Goal: Information Seeking & Learning: Learn about a topic

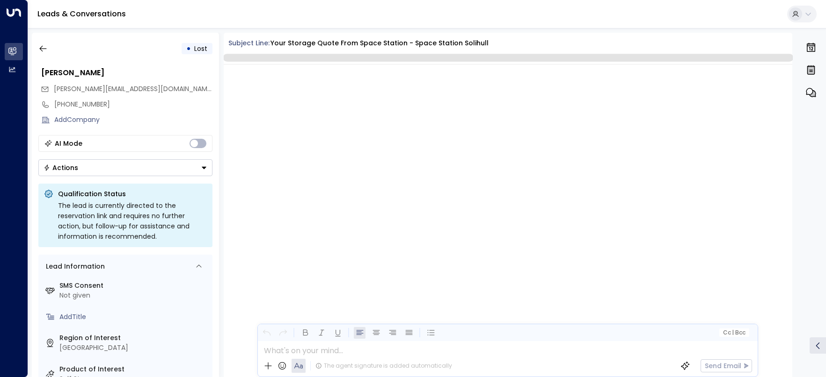
scroll to position [519, 0]
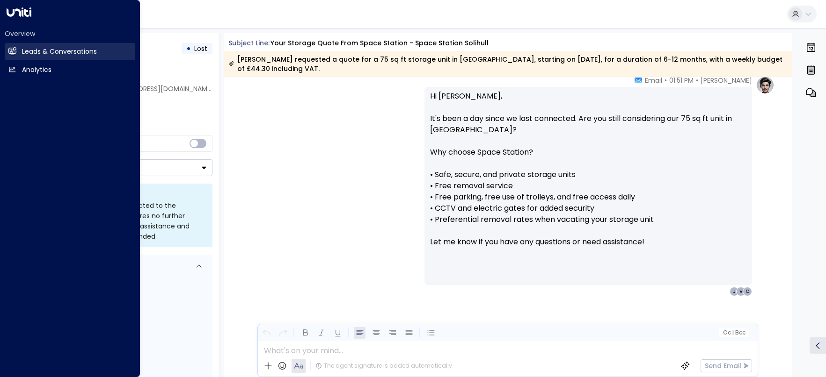
click at [38, 54] on h2 "Leads & Conversations" at bounding box center [59, 52] width 75 height 10
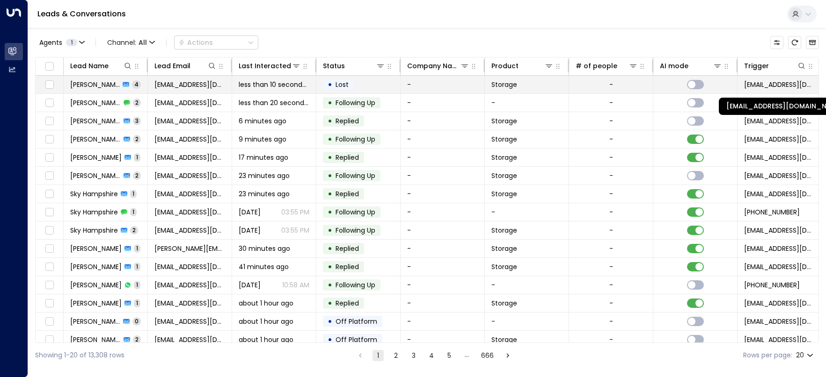
click at [780, 87] on span "[EMAIL_ADDRESS][DOMAIN_NAME]" at bounding box center [779, 84] width 71 height 9
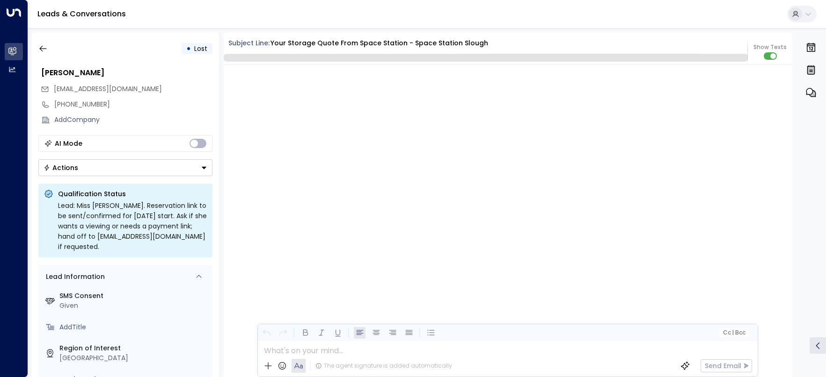
scroll to position [2226, 0]
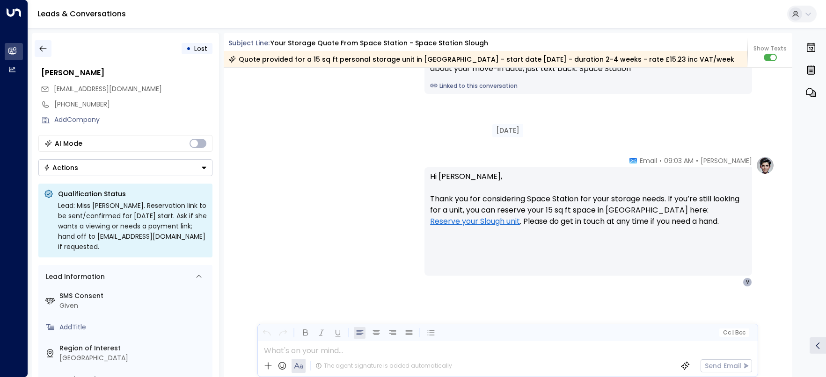
click at [43, 42] on button "button" at bounding box center [43, 48] width 17 height 17
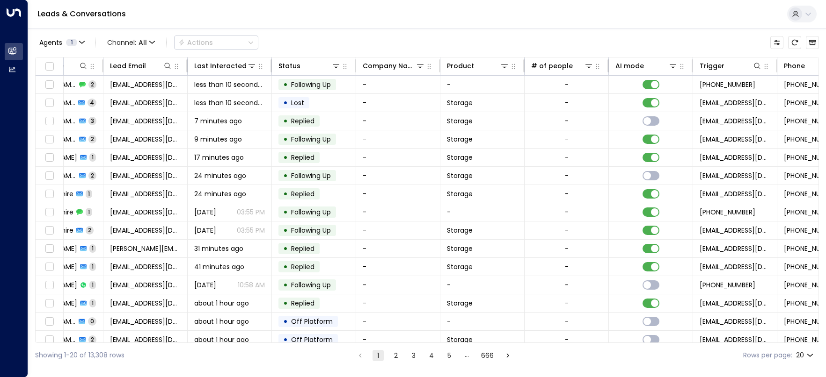
scroll to position [0, 260]
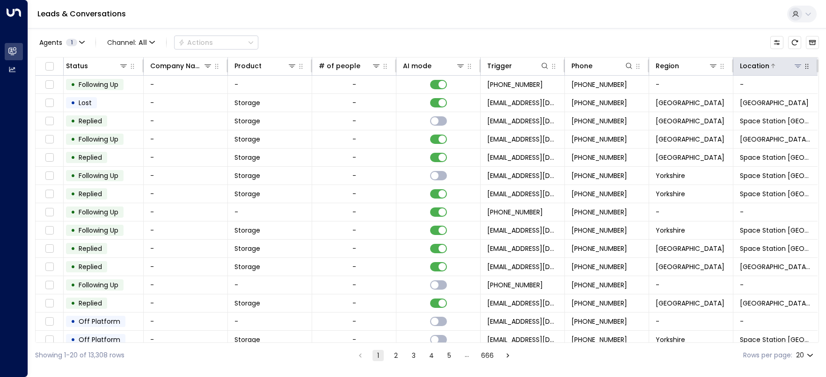
click at [797, 69] on icon at bounding box center [797, 65] width 7 height 7
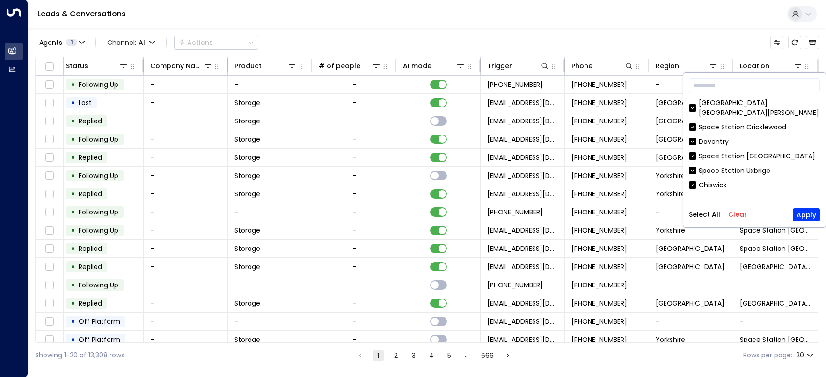
click at [734, 216] on button "Clear" at bounding box center [737, 214] width 19 height 7
click at [806, 216] on button "Apply" at bounding box center [805, 215] width 27 height 13
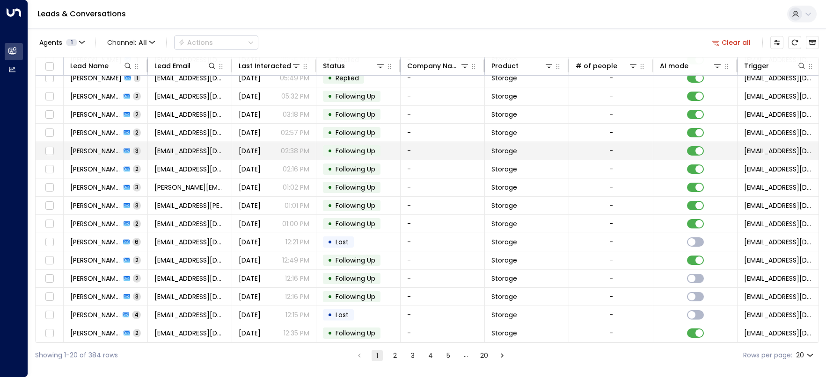
scroll to position [101, 0]
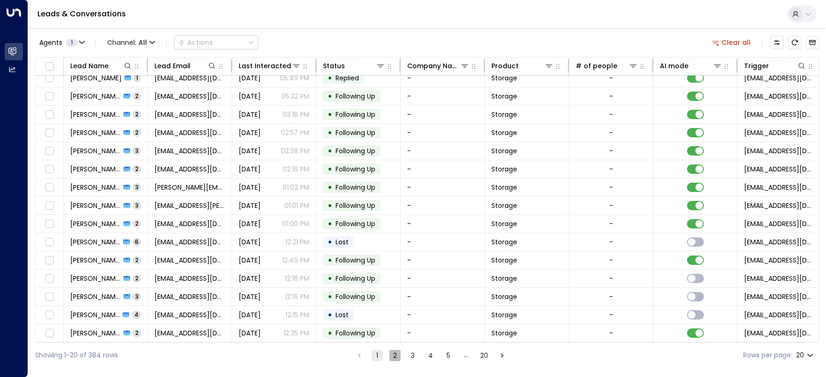
click at [391, 355] on button "2" at bounding box center [394, 355] width 11 height 11
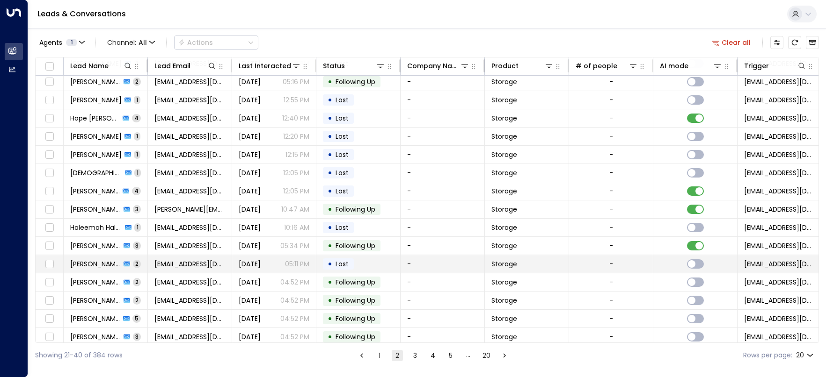
scroll to position [101, 0]
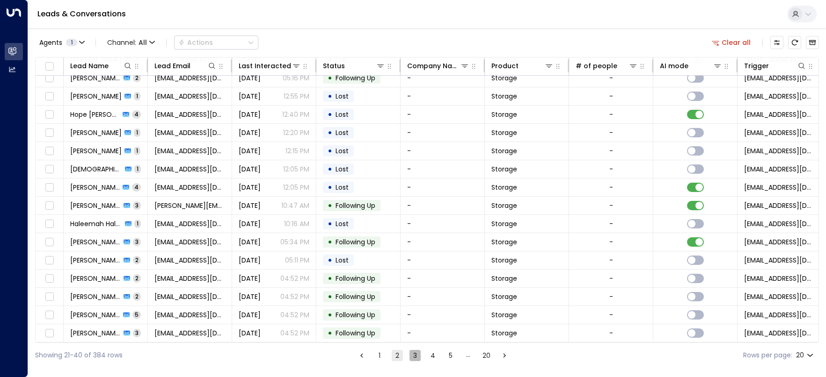
click at [413, 357] on button "3" at bounding box center [414, 355] width 11 height 11
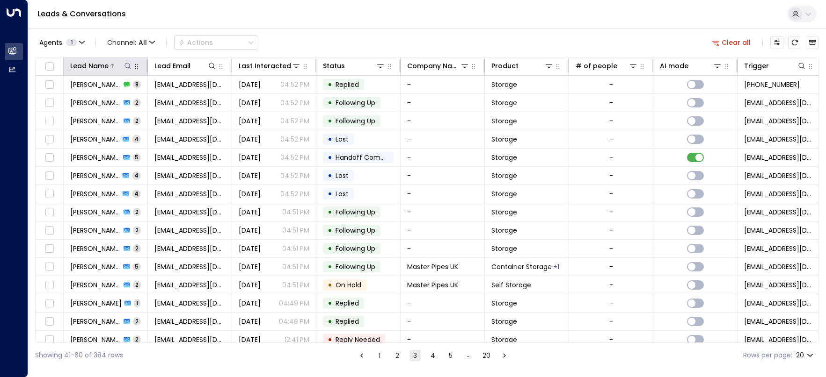
click at [126, 66] on icon at bounding box center [127, 65] width 7 height 7
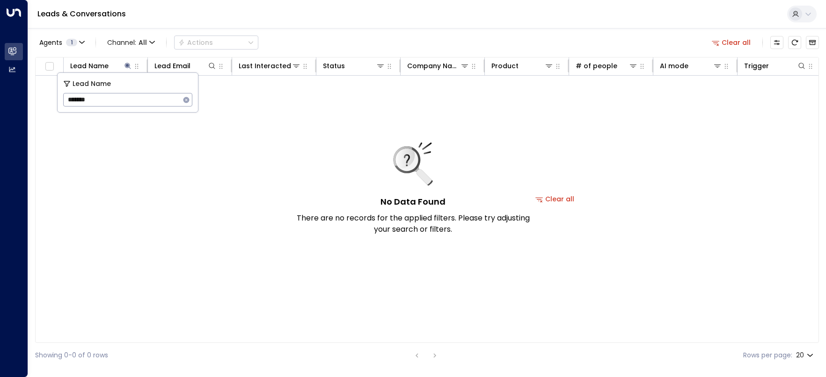
drag, startPoint x: 118, startPoint y: 97, endPoint x: 86, endPoint y: 101, distance: 32.0
click at [86, 101] on input "*******" at bounding box center [121, 99] width 117 height 17
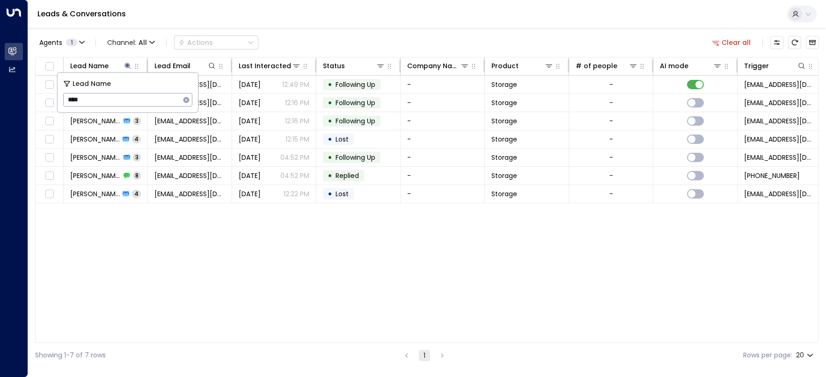
type input "***"
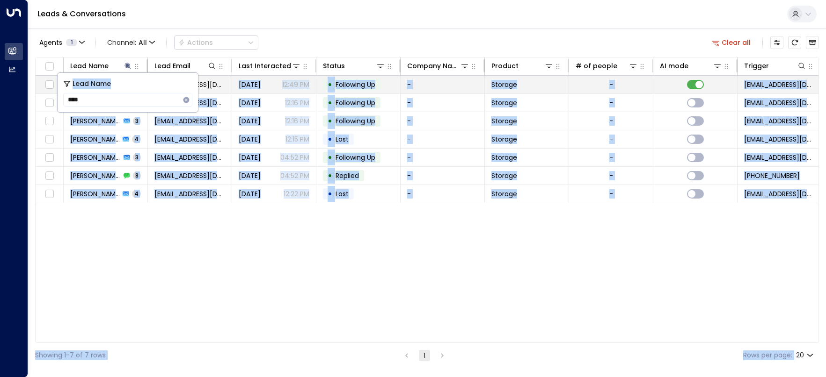
drag, startPoint x: 123, startPoint y: 82, endPoint x: 202, endPoint y: 79, distance: 78.2
click at [202, 79] on body "Overview Leads & Conversations Leads & Conversations Analytics Analytics Leads …" at bounding box center [413, 184] width 826 height 368
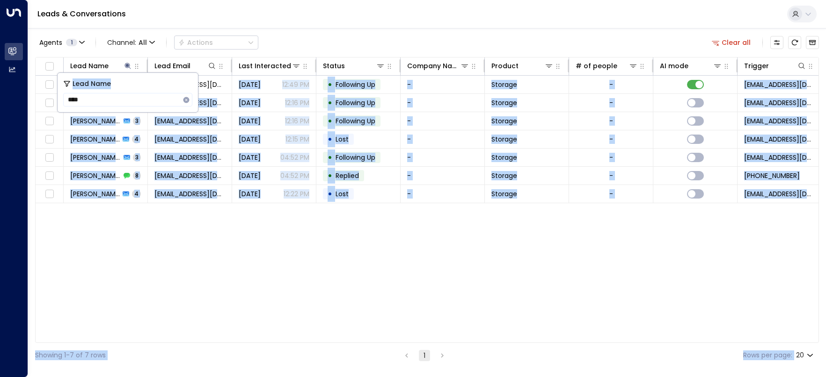
drag, startPoint x: 202, startPoint y: 79, endPoint x: 162, endPoint y: 84, distance: 39.6
click at [162, 84] on div "Lead Name" at bounding box center [127, 84] width 129 height 11
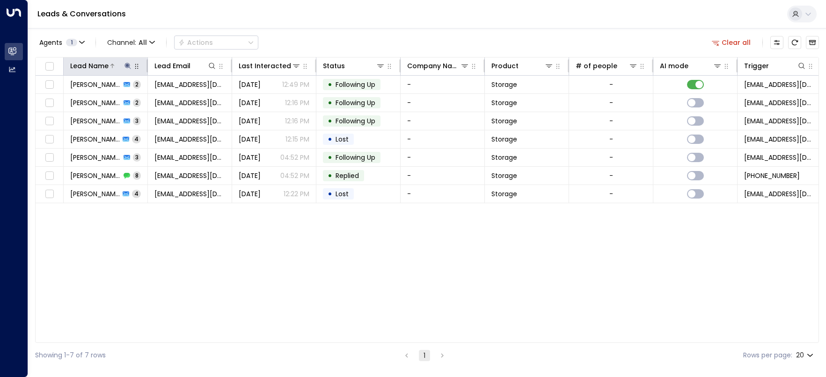
click at [98, 68] on div "Lead Name" at bounding box center [89, 65] width 38 height 11
click at [127, 65] on icon at bounding box center [127, 66] width 6 height 6
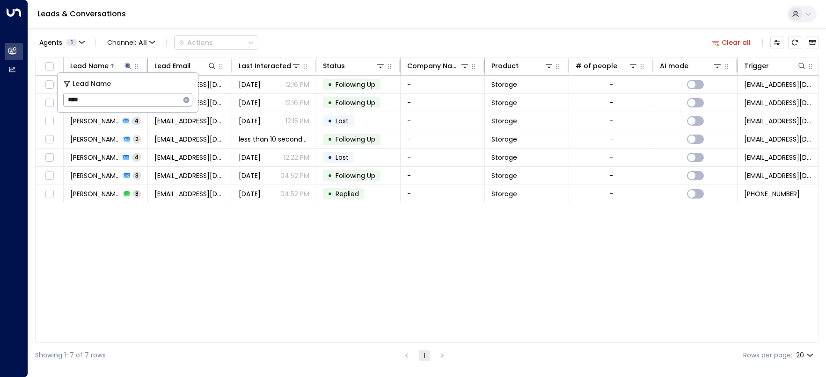
click at [80, 102] on input "***" at bounding box center [121, 99] width 117 height 17
drag, startPoint x: 90, startPoint y: 100, endPoint x: 58, endPoint y: 101, distance: 32.8
click at [58, 101] on div "Lead Name *** ​" at bounding box center [128, 92] width 140 height 39
type input "********"
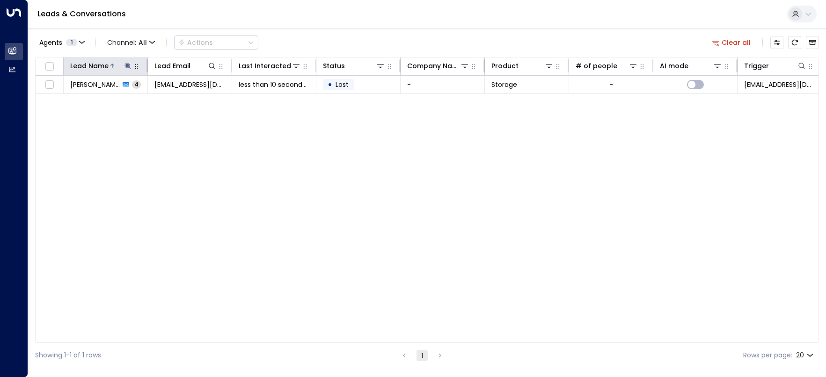
click at [128, 65] on icon at bounding box center [127, 66] width 6 height 6
drag, startPoint x: 203, startPoint y: 138, endPoint x: 201, endPoint y: 134, distance: 5.2
click at [203, 138] on div "Lead Name Lead Email Last Interacted Status Company Name Product # of people AI…" at bounding box center [426, 200] width 783 height 286
click at [308, 13] on div "Leads & Conversations" at bounding box center [426, 14] width 797 height 29
click at [411, 13] on div "Leads & Conversations" at bounding box center [426, 14] width 797 height 29
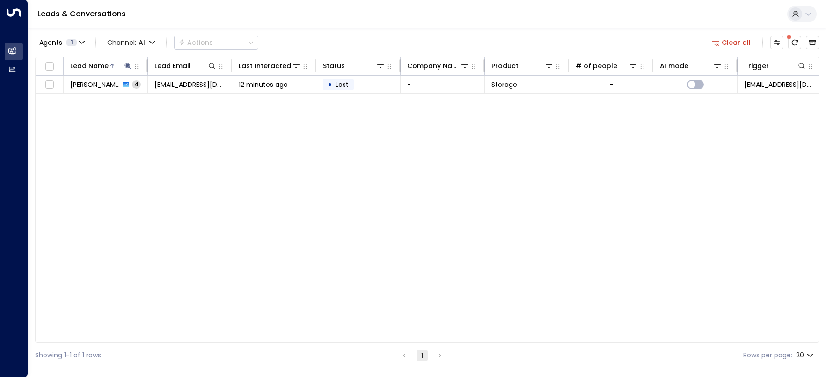
click at [331, 20] on div "Leads & Conversations" at bounding box center [426, 14] width 797 height 29
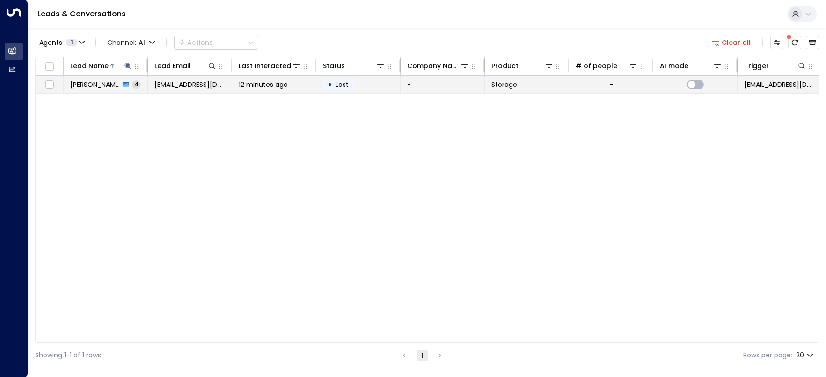
click at [89, 87] on span "[PERSON_NAME]" at bounding box center [95, 84] width 50 height 9
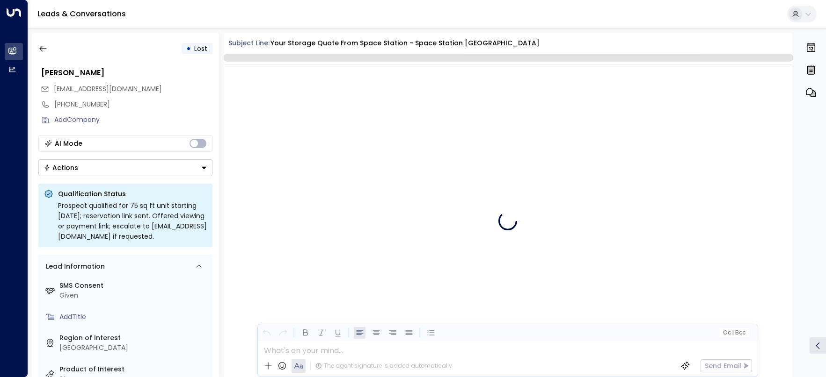
scroll to position [2271, 0]
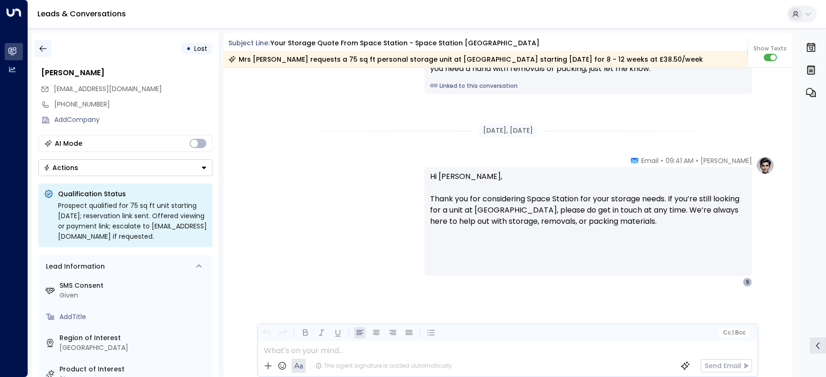
click at [44, 51] on icon "button" at bounding box center [42, 48] width 9 height 9
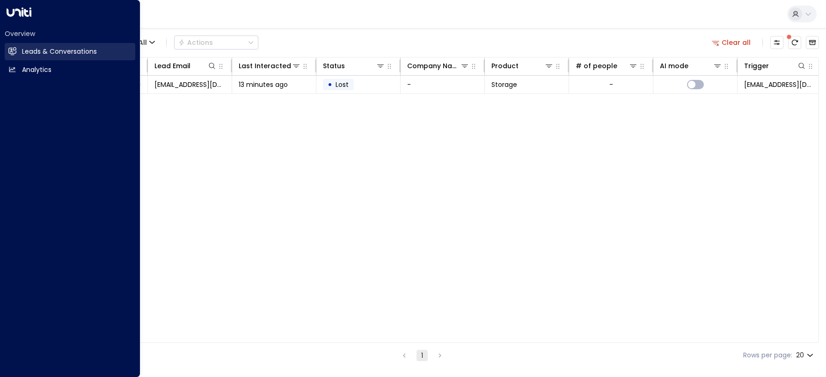
click at [46, 51] on h2 "Leads & Conversations" at bounding box center [59, 52] width 75 height 10
click at [50, 51] on h2 "Leads & Conversations" at bounding box center [59, 52] width 75 height 10
click at [41, 51] on h2 "Leads & Conversations" at bounding box center [59, 52] width 75 height 10
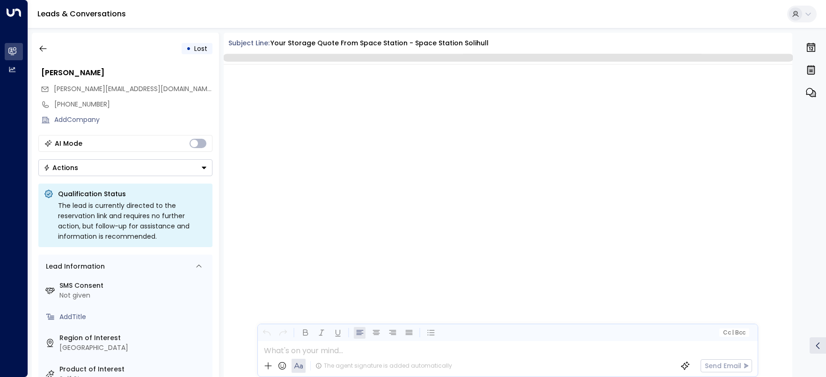
scroll to position [519, 0]
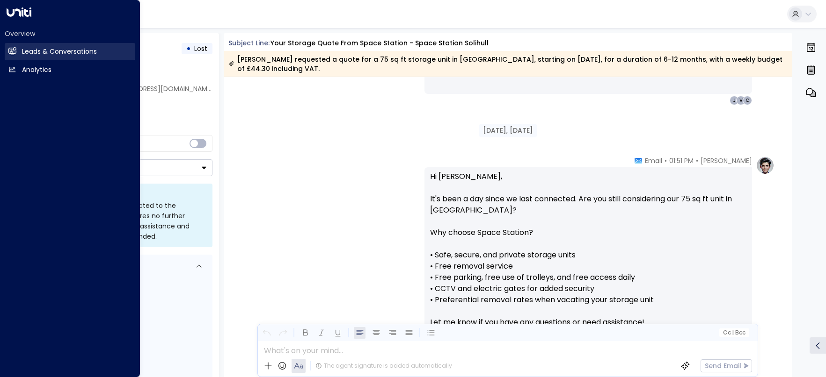
click at [45, 51] on h2 "Leads & Conversations" at bounding box center [59, 52] width 75 height 10
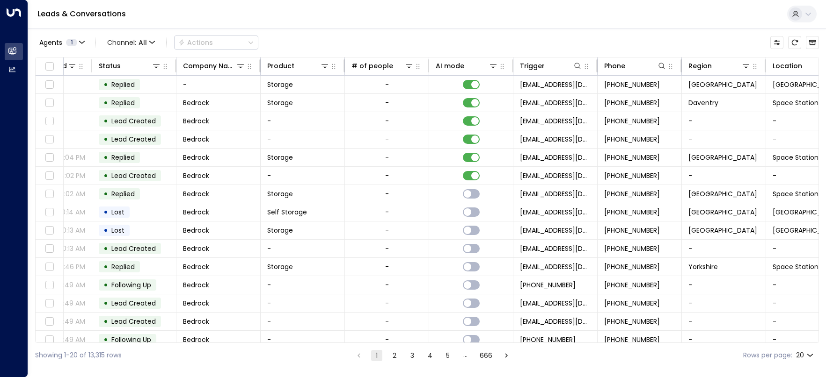
scroll to position [0, 260]
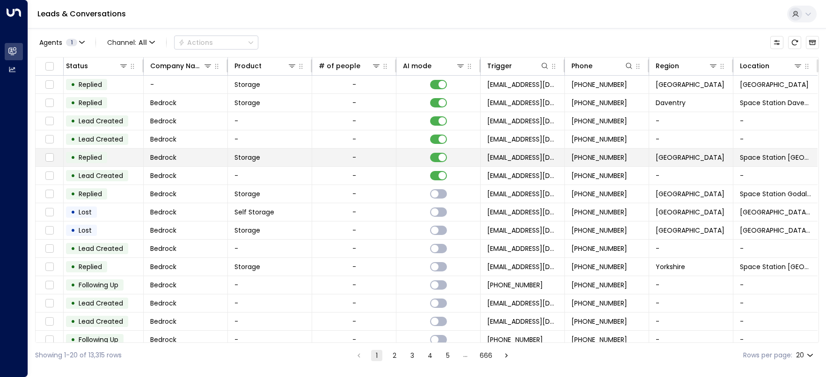
click at [763, 163] on td "Space Station [GEOGRAPHIC_DATA]" at bounding box center [775, 158] width 84 height 18
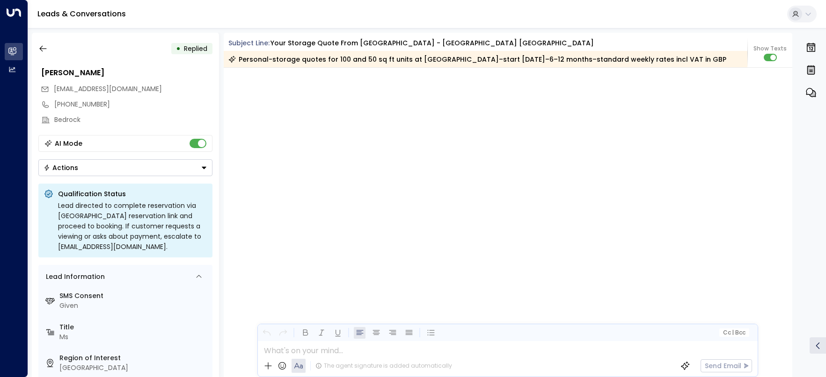
scroll to position [1941, 0]
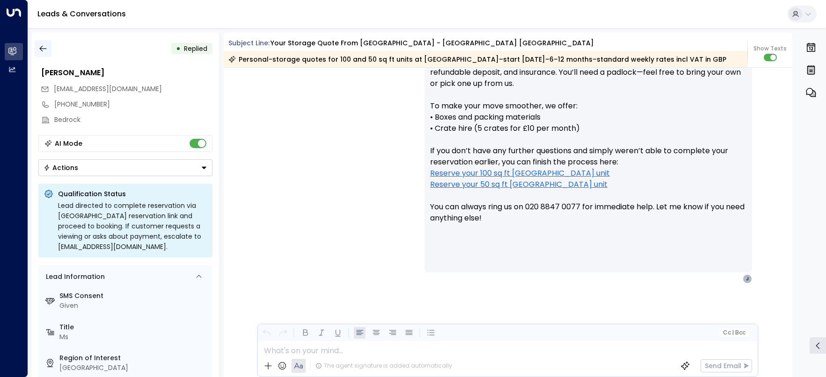
click at [43, 49] on icon "button" at bounding box center [42, 49] width 7 height 6
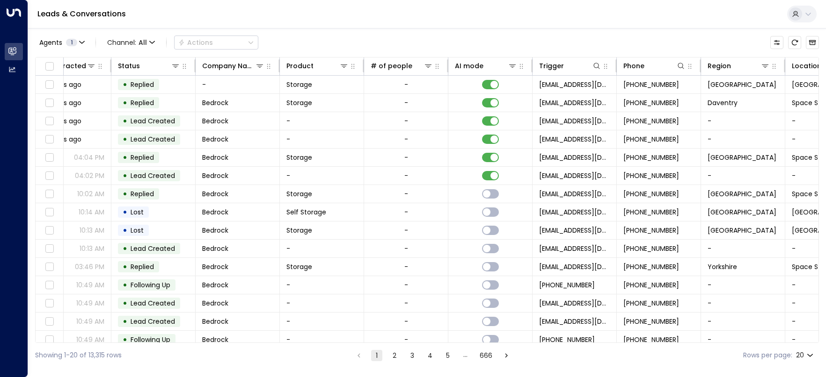
scroll to position [0, 260]
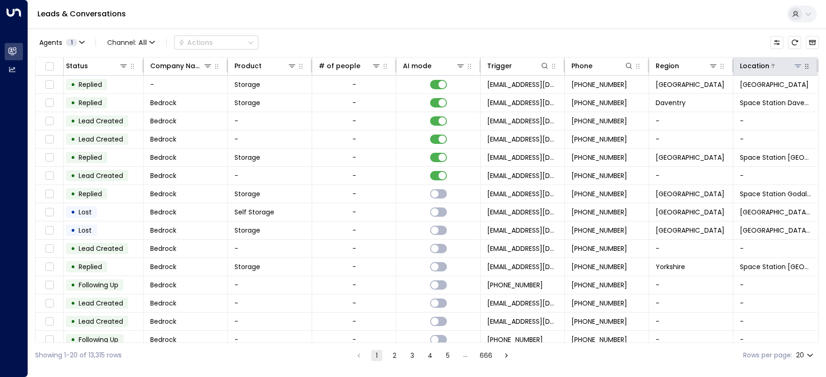
click at [794, 67] on icon at bounding box center [797, 65] width 7 height 7
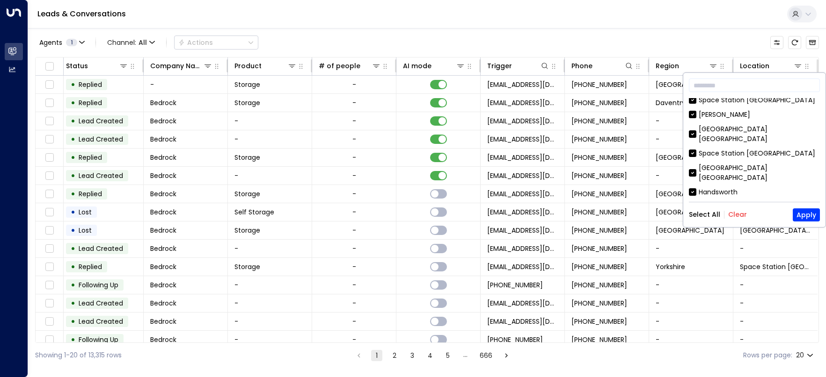
scroll to position [426, 0]
click at [738, 215] on button "Clear" at bounding box center [737, 214] width 19 height 7
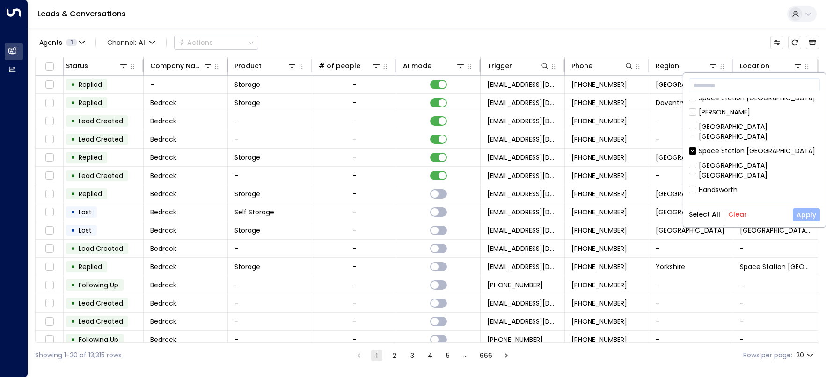
click at [808, 212] on button "Apply" at bounding box center [805, 215] width 27 height 13
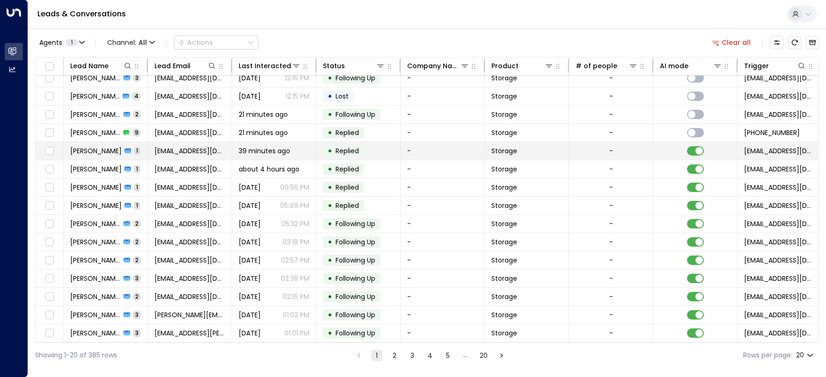
scroll to position [101, 0]
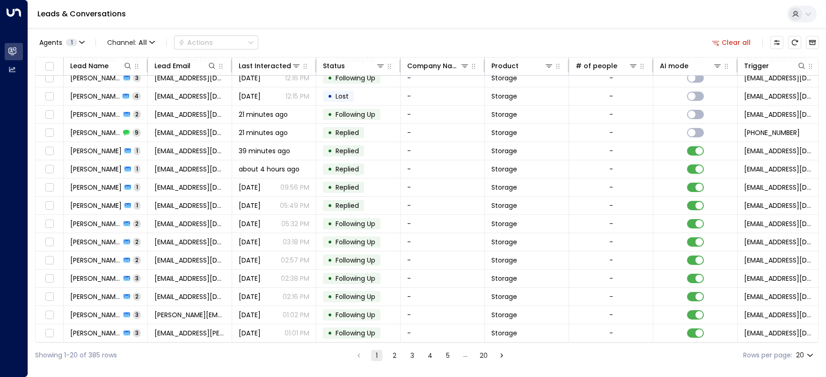
click at [396, 360] on button "2" at bounding box center [394, 355] width 11 height 11
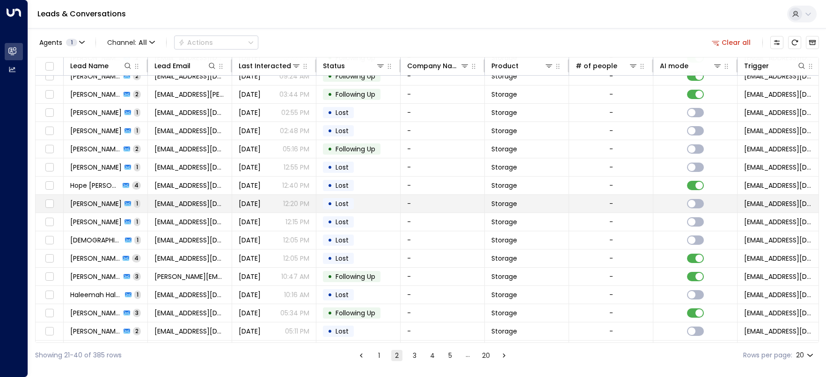
scroll to position [101, 0]
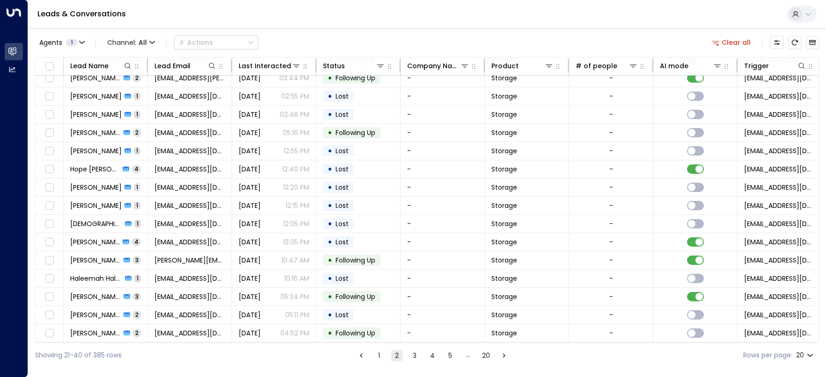
click at [411, 355] on button "3" at bounding box center [414, 355] width 11 height 11
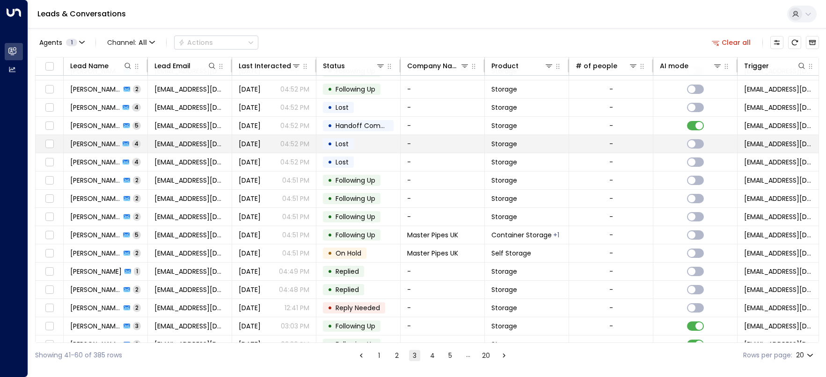
scroll to position [101, 0]
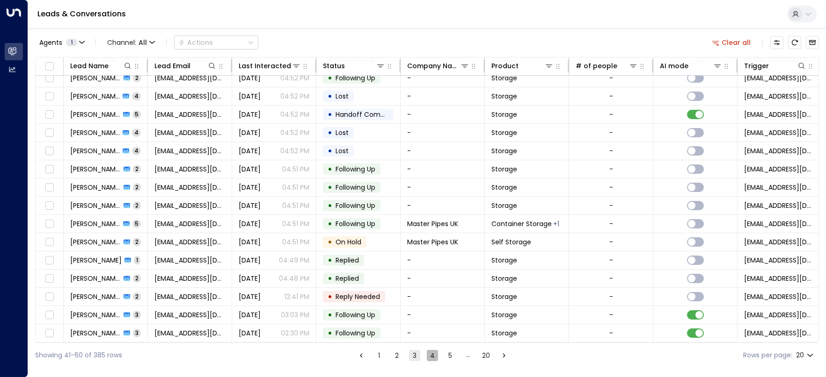
click at [432, 358] on button "4" at bounding box center [432, 355] width 11 height 11
